Goal: Task Accomplishment & Management: Use online tool/utility

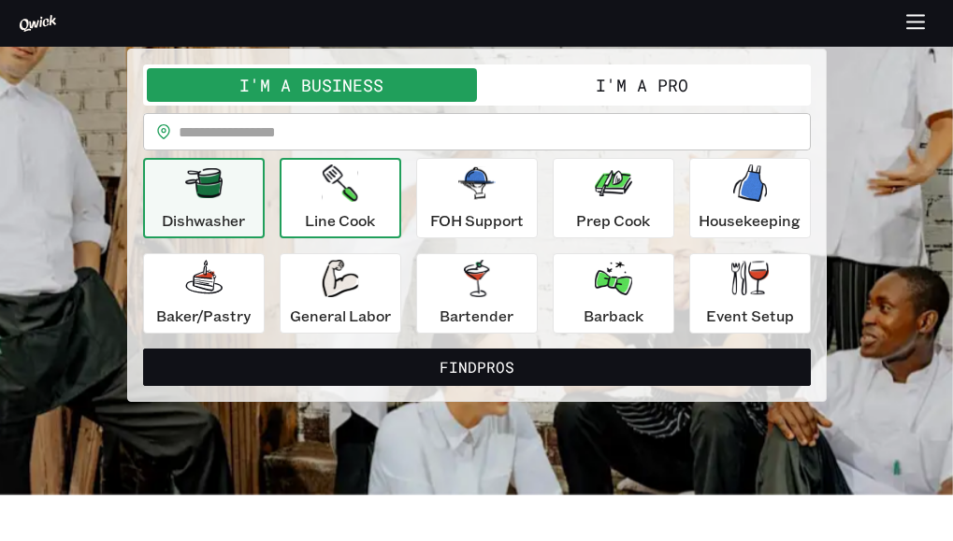
scroll to position [149, 0]
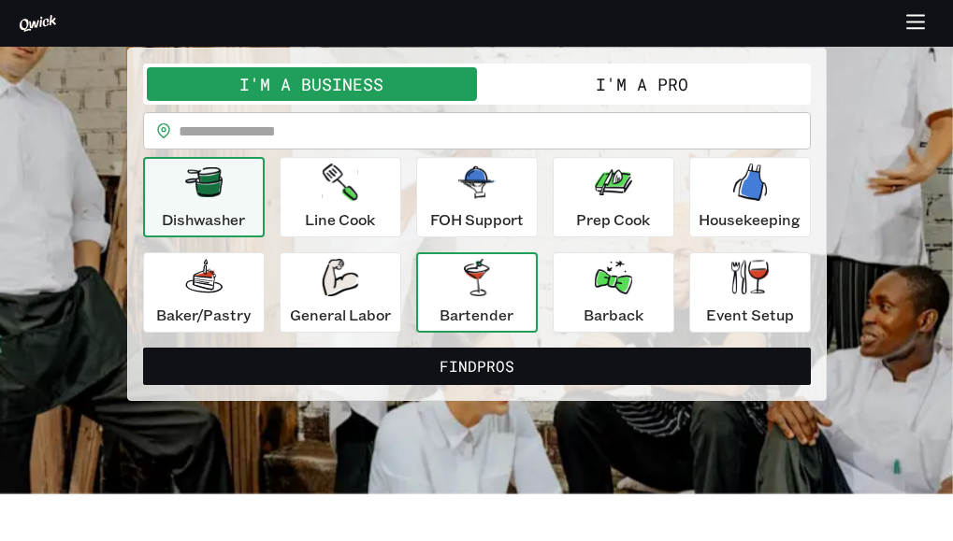
click at [449, 277] on div "Bartender" at bounding box center [476, 292] width 74 height 67
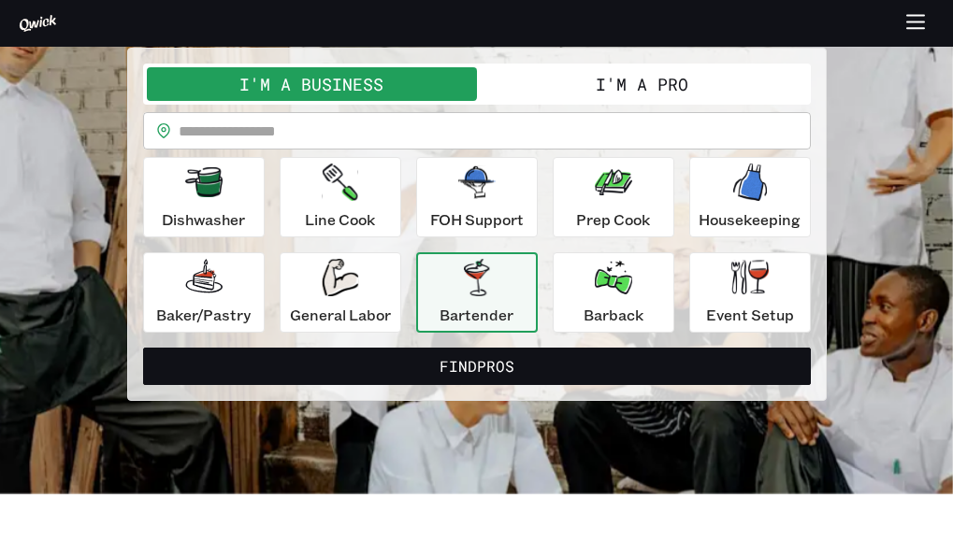
scroll to position [0, 0]
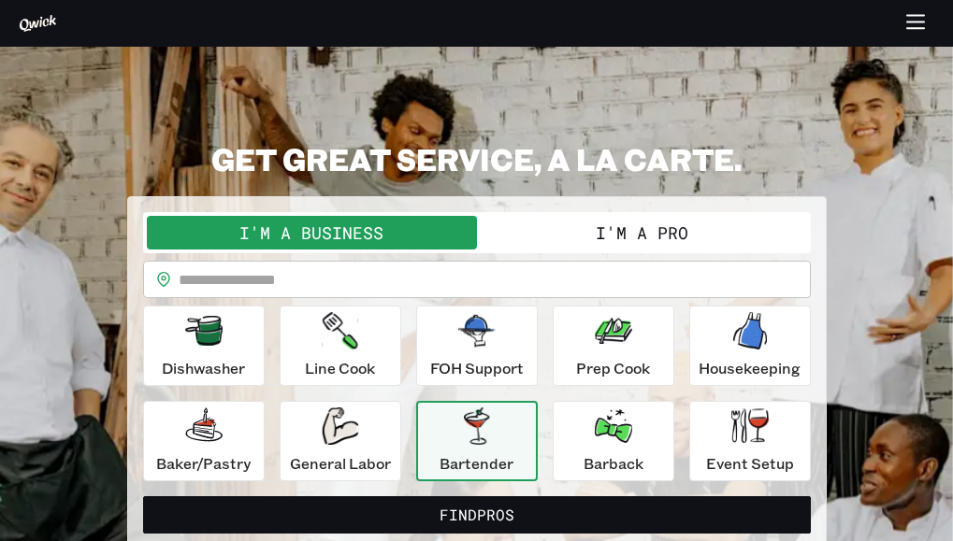
click at [622, 223] on button "I'm a Pro" at bounding box center [642, 233] width 330 height 34
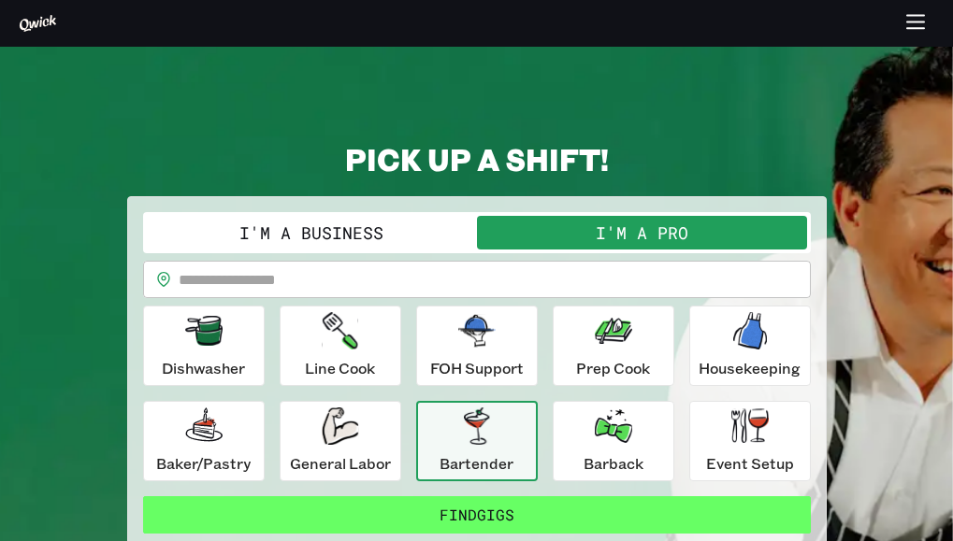
click at [491, 509] on button "Find Gigs" at bounding box center [476, 514] width 667 height 37
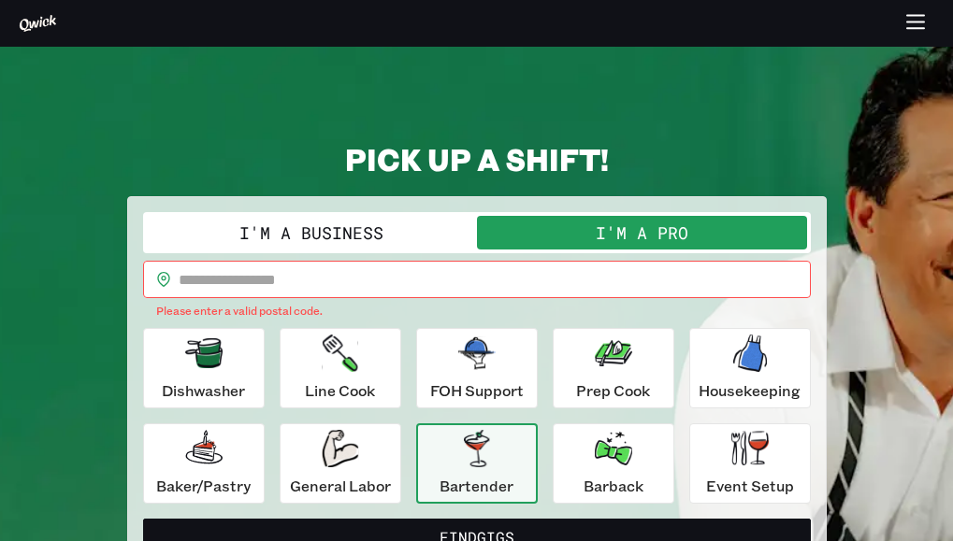
click at [453, 294] on input "text" at bounding box center [495, 279] width 632 height 37
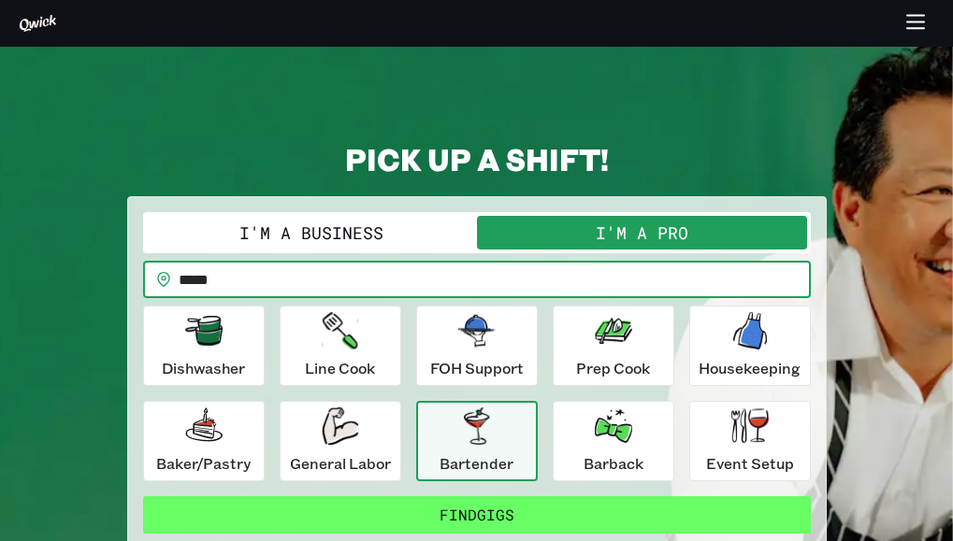
type input "*****"
click at [472, 517] on button "Find Gigs" at bounding box center [476, 514] width 667 height 37
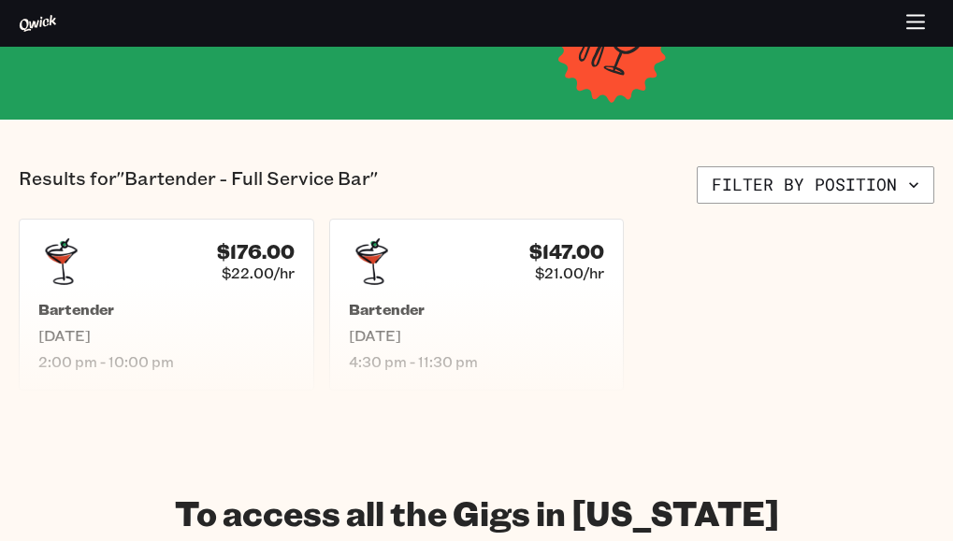
scroll to position [280, 0]
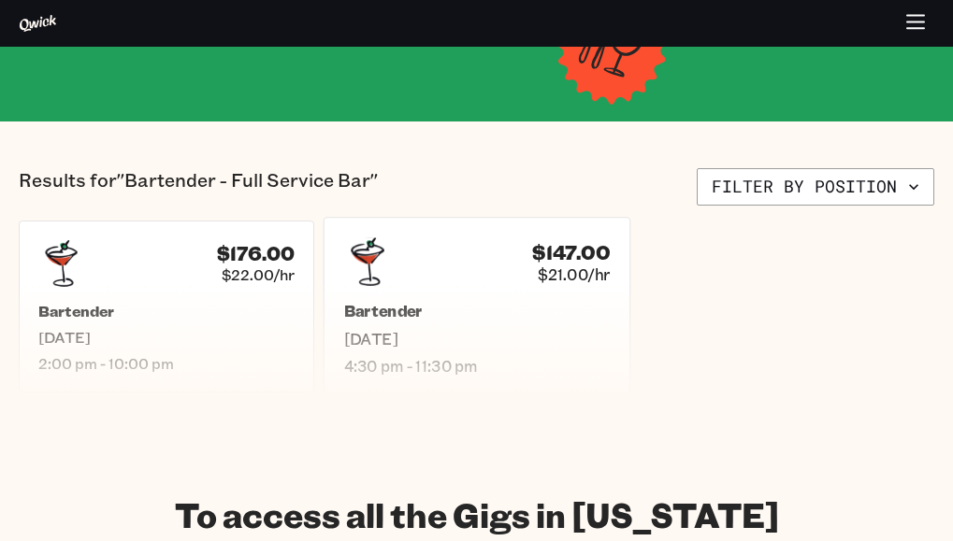
click at [399, 321] on h5 "Bartender" at bounding box center [476, 312] width 266 height 20
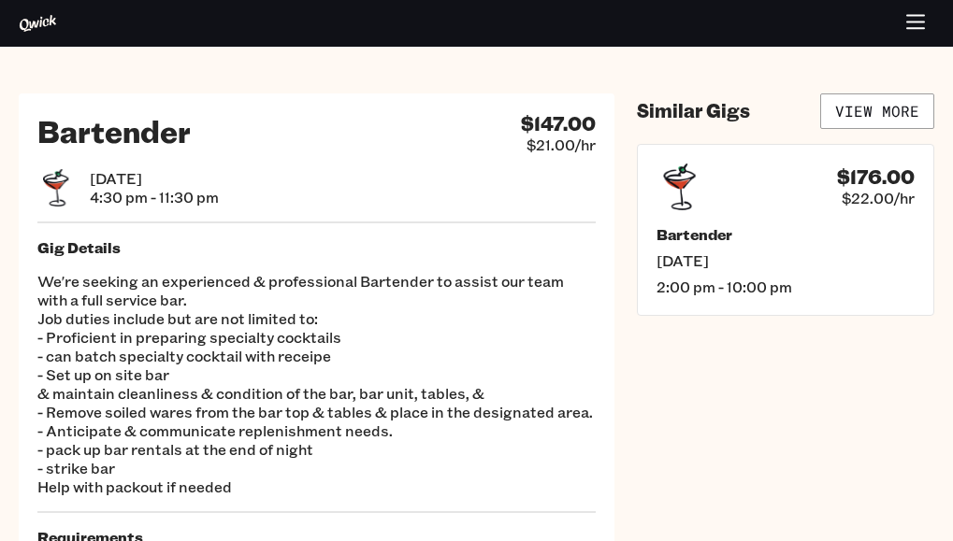
click at [40, 14] on icon at bounding box center [38, 23] width 38 height 19
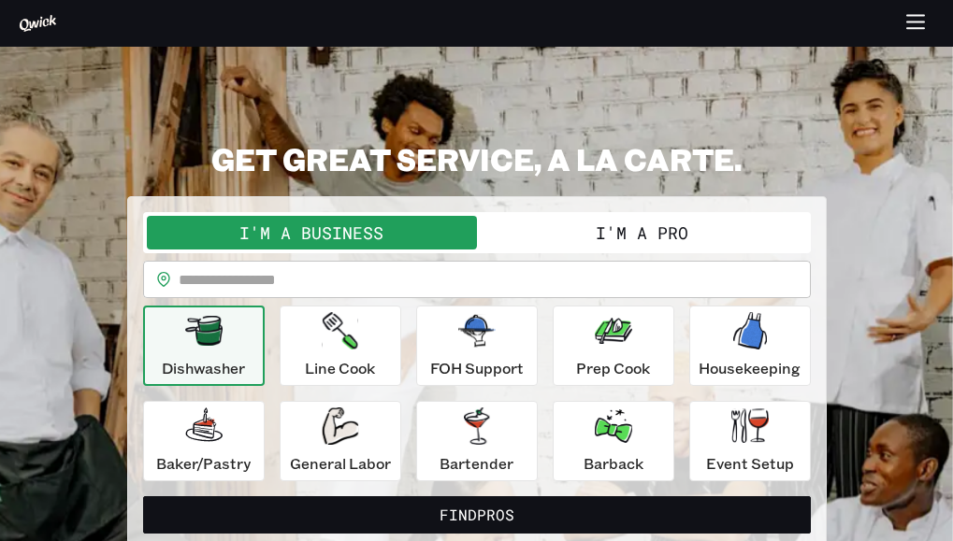
drag, startPoint x: 63, startPoint y: 161, endPoint x: 664, endPoint y: 211, distance: 603.2
click at [664, 211] on div "**********" at bounding box center [476, 372] width 699 height 353
click at [655, 222] on button "I'm a Pro" at bounding box center [642, 233] width 330 height 34
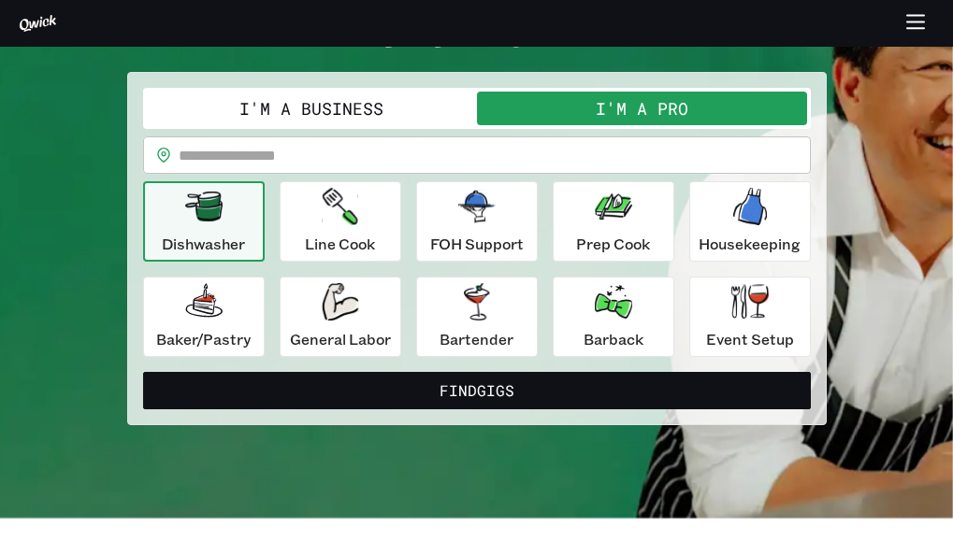
scroll to position [127, 0]
